Goal: Navigation & Orientation: Find specific page/section

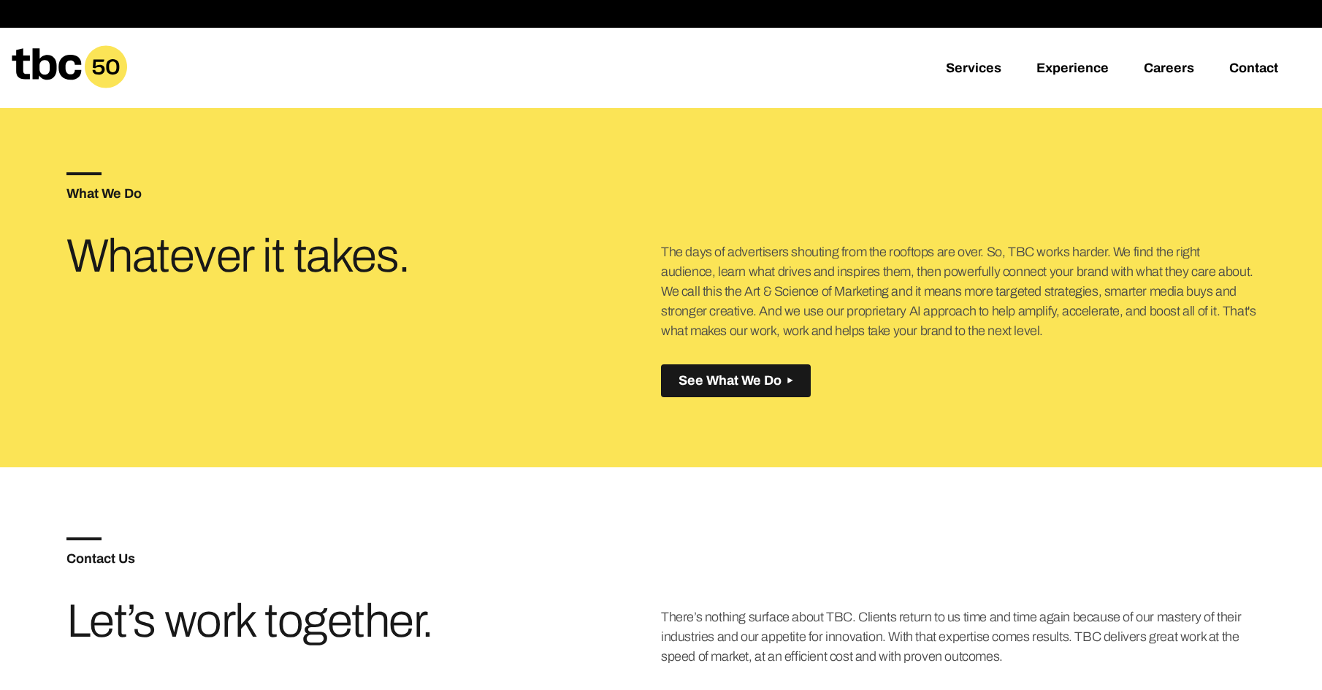
scroll to position [592, 0]
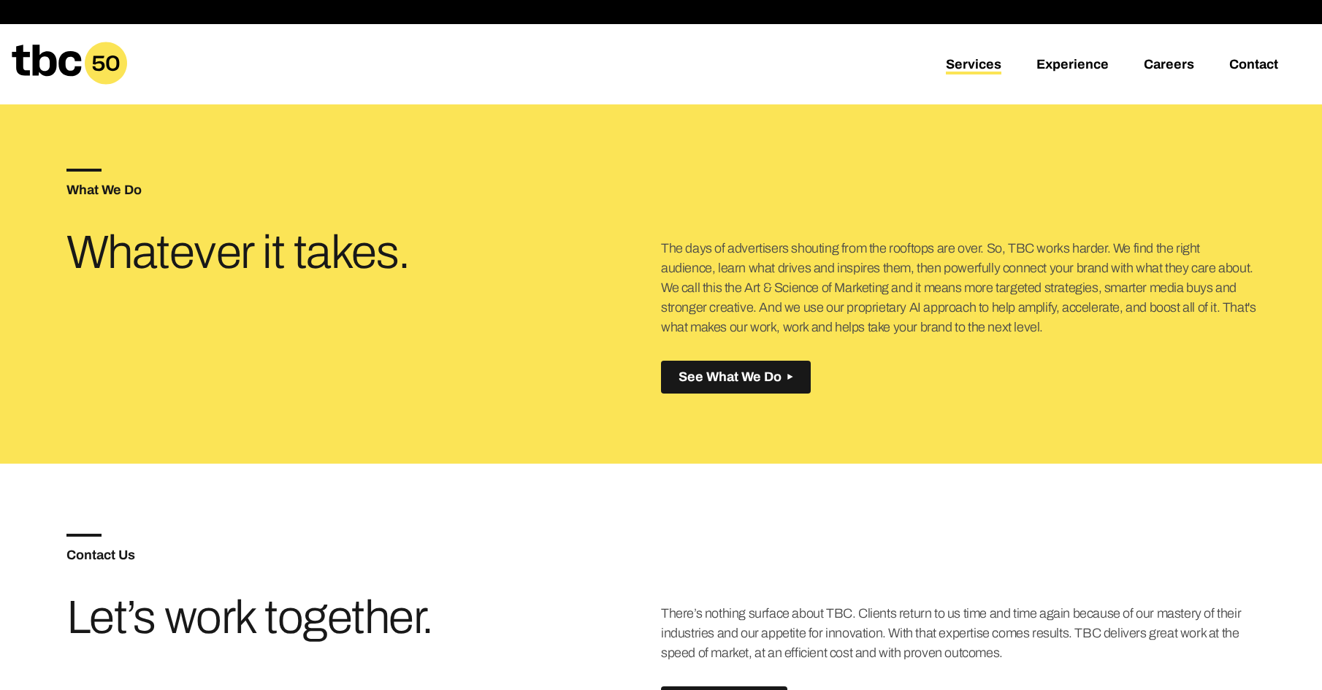
click at [978, 60] on link "Services" at bounding box center [974, 66] width 56 height 18
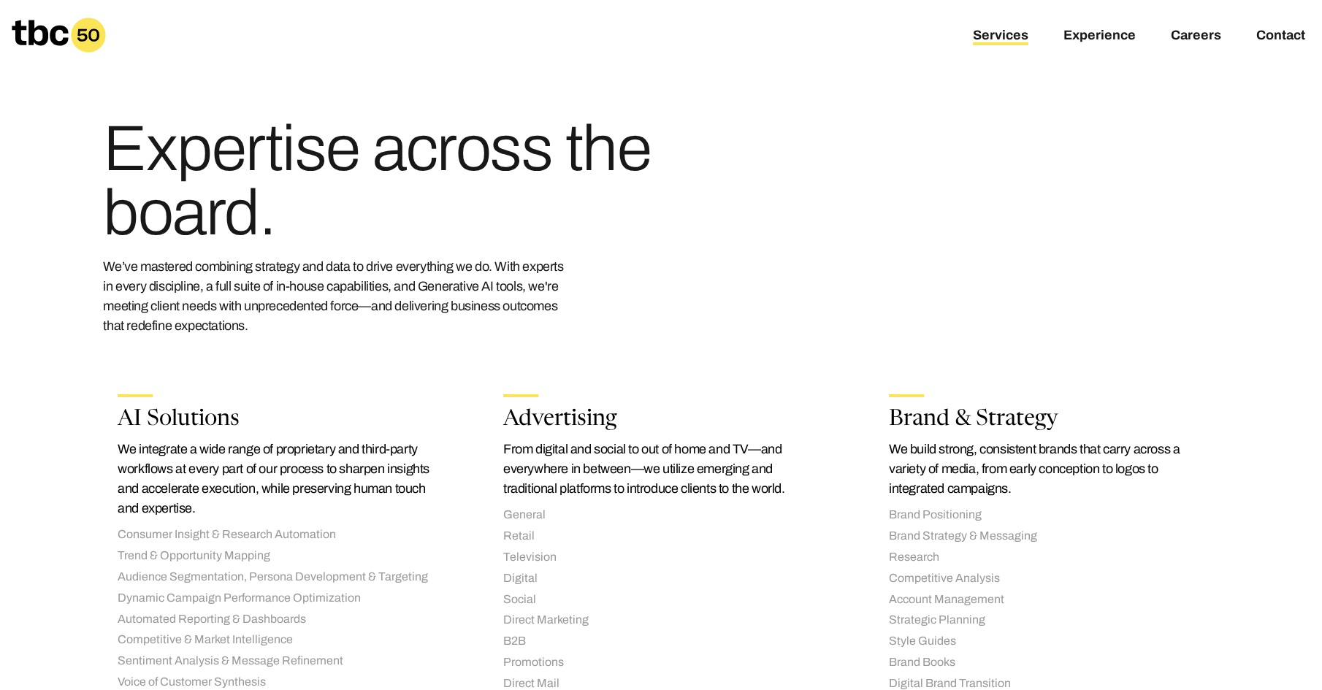
click at [42, 34] on icon at bounding box center [59, 35] width 94 height 35
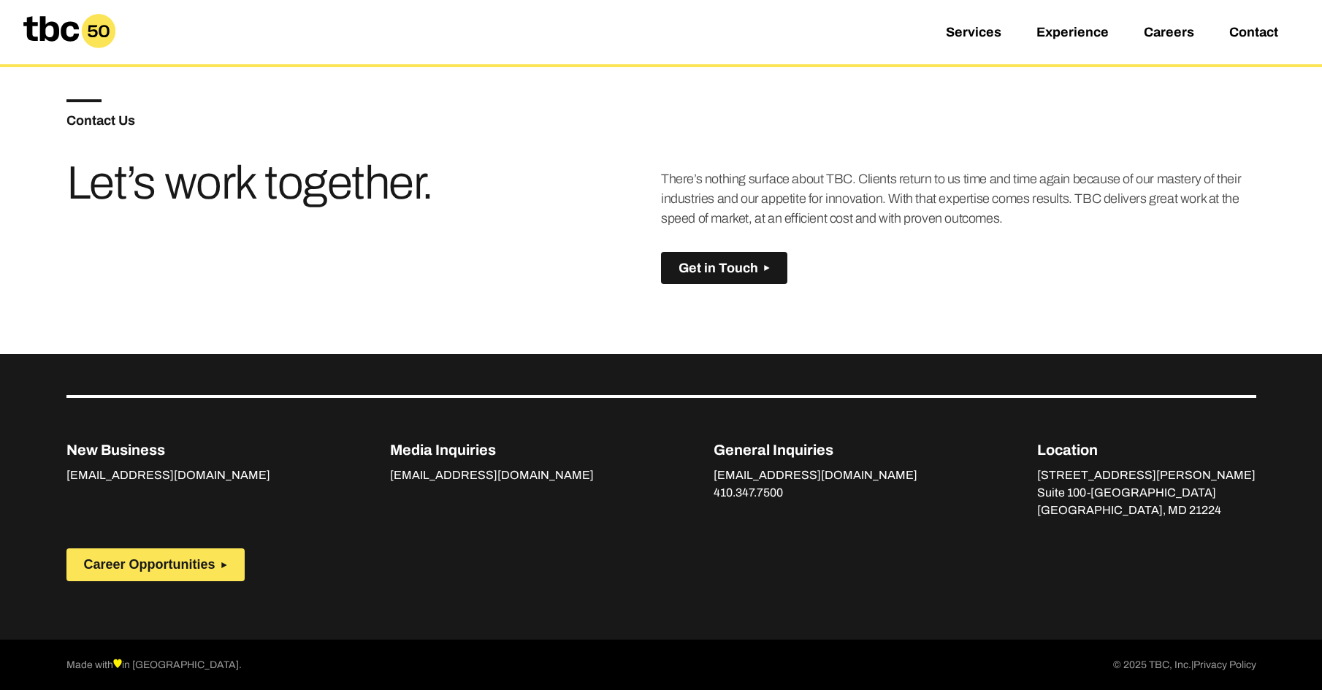
scroll to position [1028, 0]
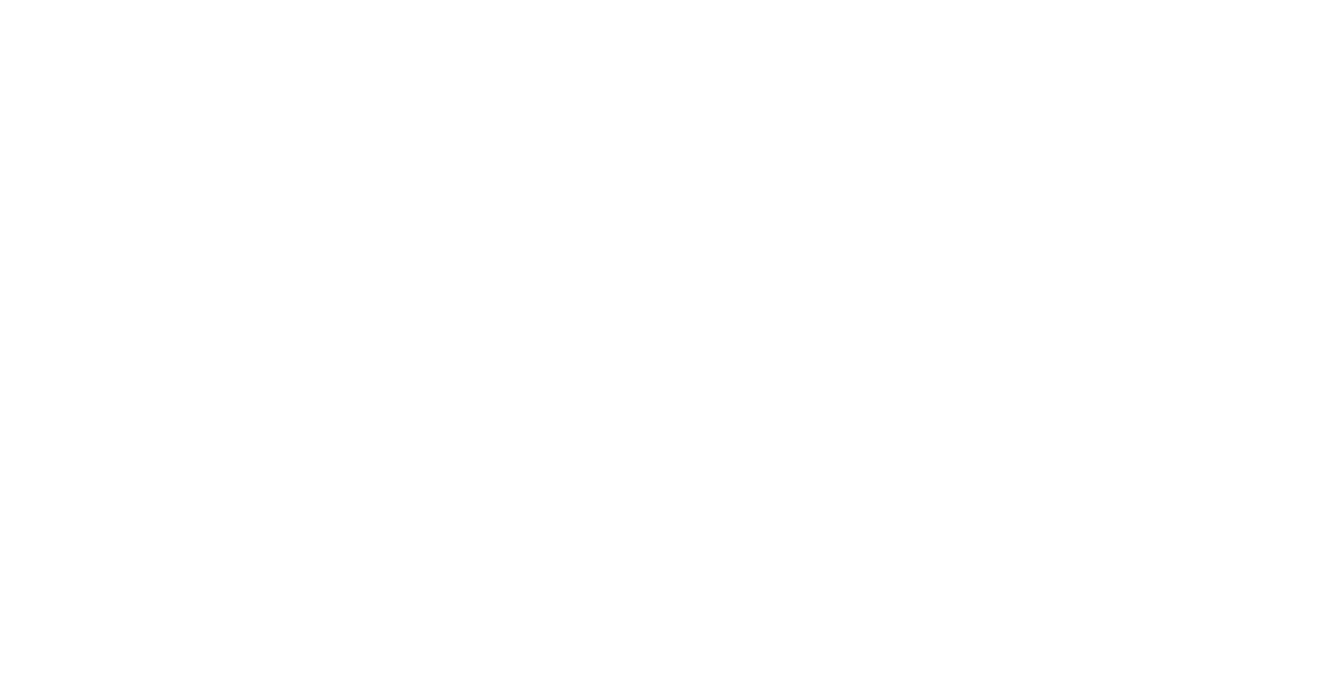
scroll to position [26, 0]
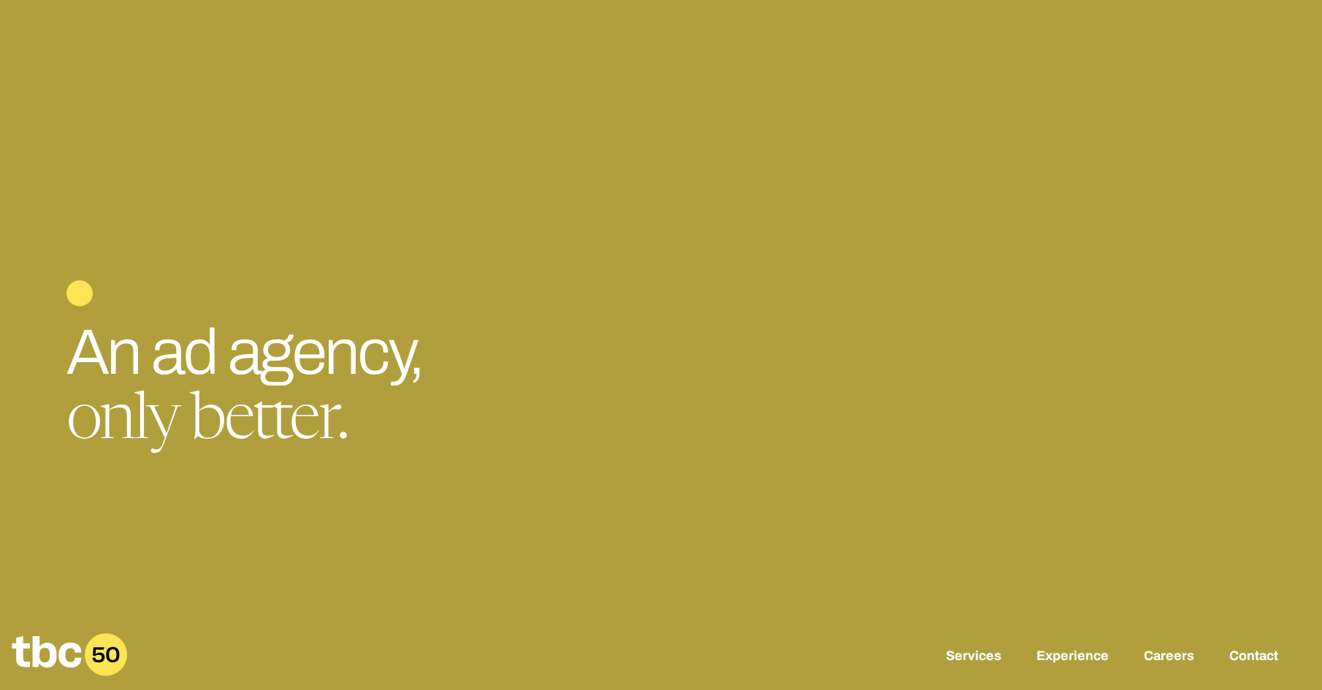
scroll to position [7, 0]
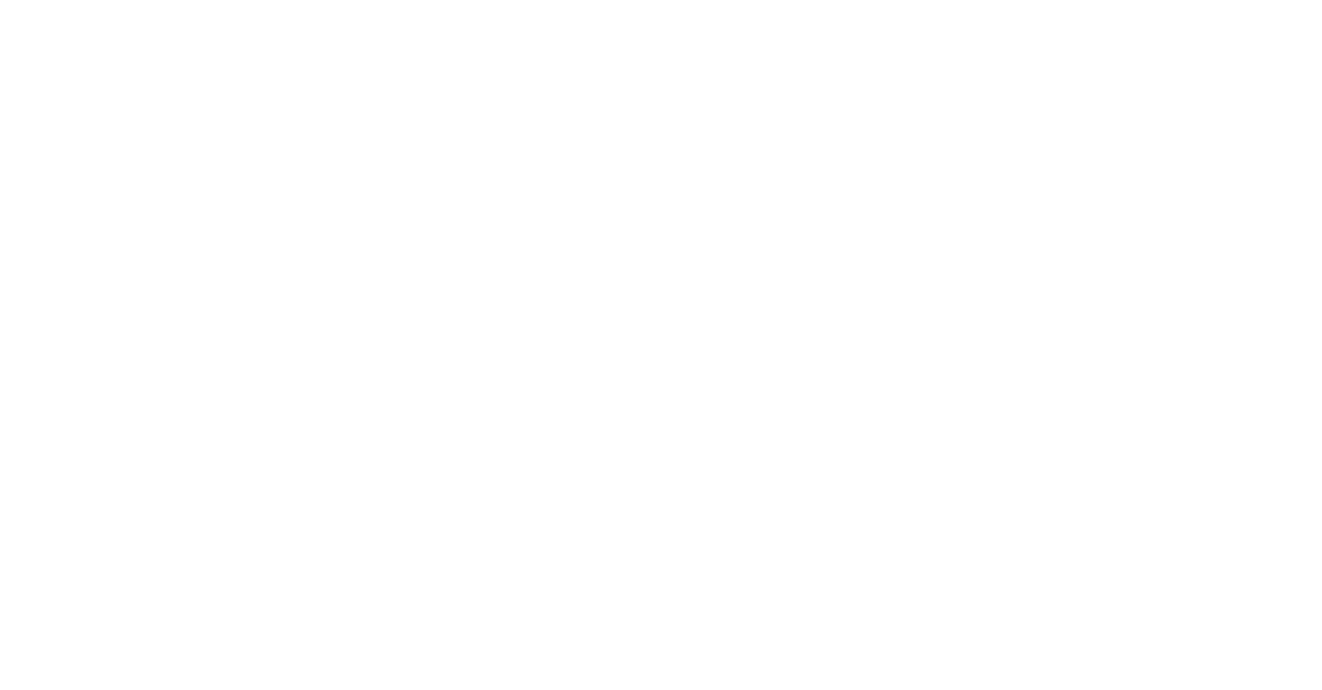
scroll to position [26, 0]
